Goal: Obtain resource: Obtain resource

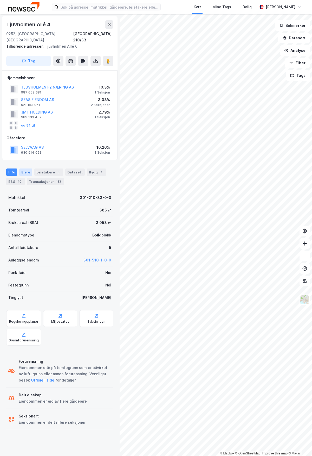
click at [24, 168] on div "Eiere" at bounding box center [25, 171] width 13 height 7
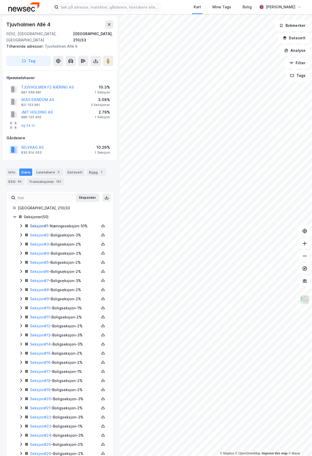
click at [39, 224] on link "Seksjon # 1" at bounding box center [39, 226] width 18 height 4
click at [101, 223] on icon at bounding box center [103, 225] width 4 height 4
click at [73, 207] on div "Grunnbok" at bounding box center [71, 210] width 17 height 6
click at [103, 194] on button at bounding box center [107, 197] width 8 height 8
drag, startPoint x: 100, startPoint y: 220, endPoint x: 104, endPoint y: 192, distance: 28.1
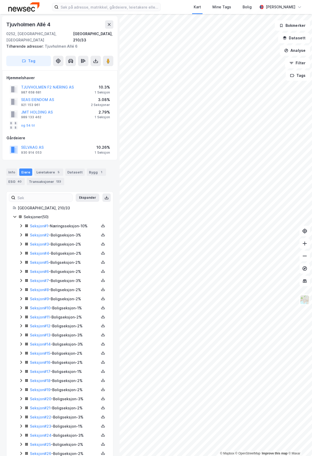
click at [103, 193] on button at bounding box center [107, 197] width 8 height 8
click at [101, 223] on icon at bounding box center [103, 225] width 4 height 4
click at [77, 219] on div "Matrikkelrapport" at bounding box center [78, 222] width 30 height 6
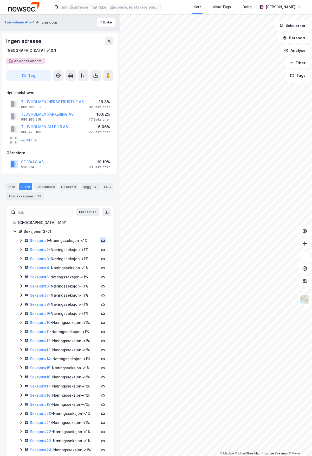
click at [100, 238] on button at bounding box center [103, 240] width 6 height 6
click at [79, 237] on div "Matrikkelrapport" at bounding box center [78, 237] width 30 height 6
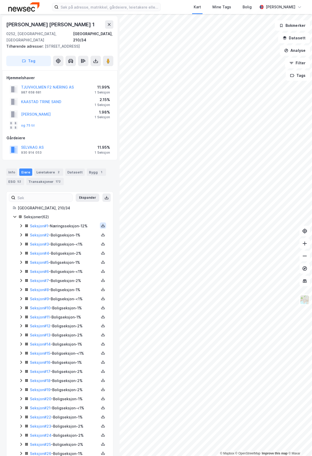
click at [101, 223] on icon at bounding box center [103, 225] width 4 height 4
click at [80, 219] on div "Matrikkelrapport" at bounding box center [78, 222] width 30 height 6
